Goal: Task Accomplishment & Management: Use online tool/utility

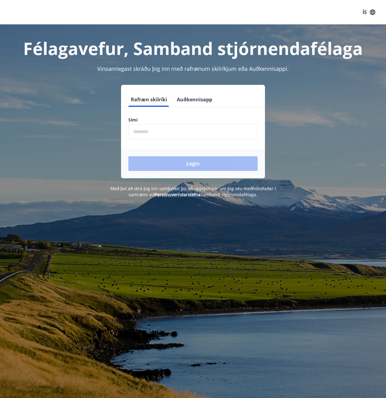
click at [162, 132] on input "phone" at bounding box center [193, 131] width 129 height 15
type input "********"
click at [192, 165] on button "Login" at bounding box center [193, 163] width 129 height 15
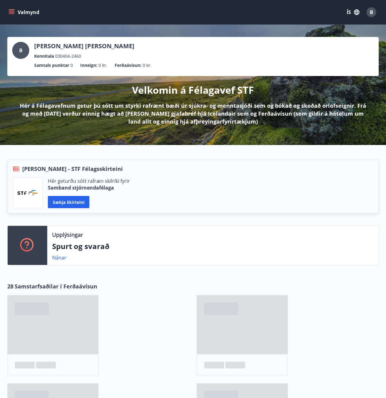
scroll to position [61, 0]
click at [67, 203] on button "Sækja skírteini" at bounding box center [69, 202] width 42 height 12
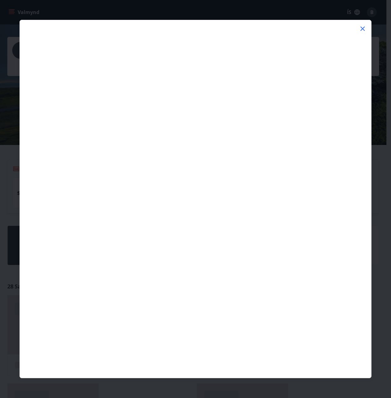
click at [363, 25] on icon at bounding box center [362, 28] width 7 height 7
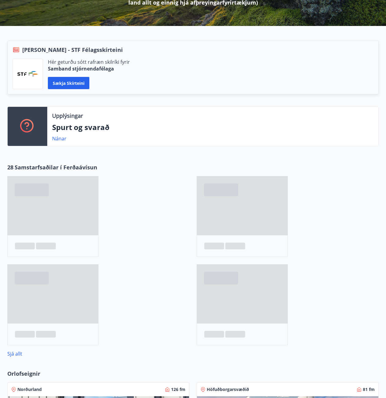
scroll to position [122, 0]
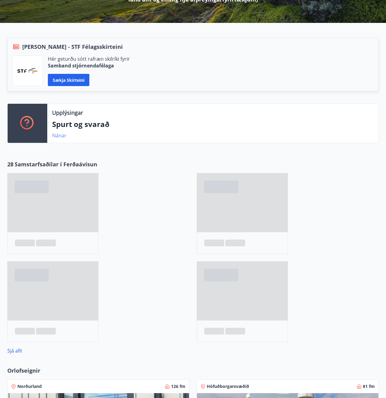
click at [59, 135] on link "Nánar" at bounding box center [59, 135] width 14 height 7
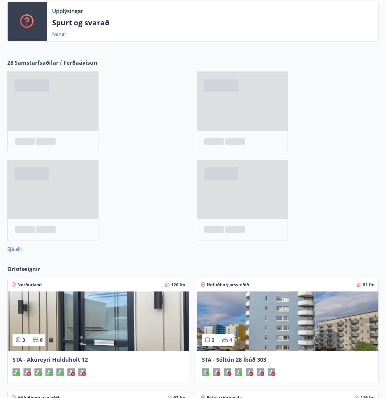
scroll to position [336, 0]
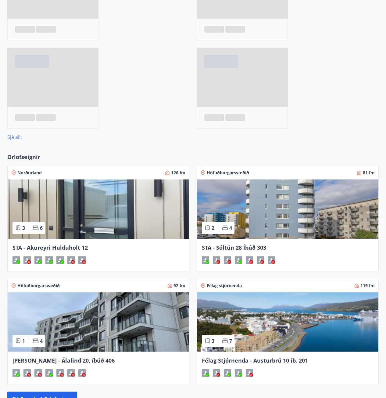
click at [13, 138] on link "Sjá allt" at bounding box center [14, 137] width 15 height 7
